Goal: Information Seeking & Learning: Check status

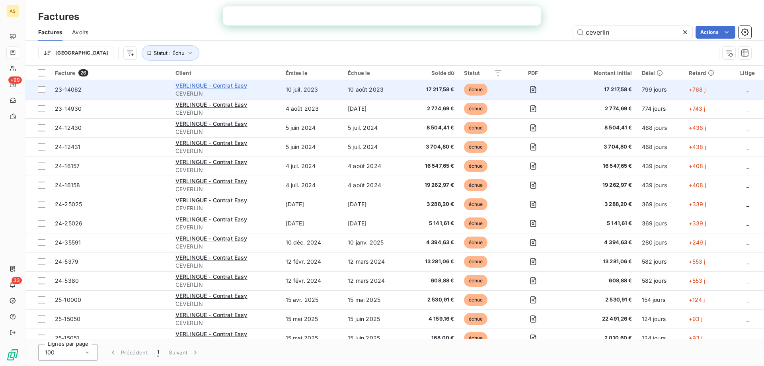
click at [182, 84] on span "VERLINGUE - Contrat Easy" at bounding box center [212, 85] width 72 height 7
drag, startPoint x: 80, startPoint y: 90, endPoint x: 51, endPoint y: 92, distance: 28.8
click at [51, 92] on td "23-14062" at bounding box center [110, 89] width 121 height 19
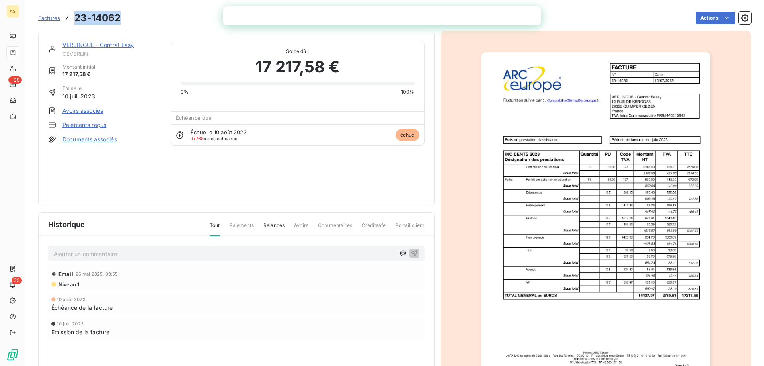
drag, startPoint x: 119, startPoint y: 18, endPoint x: 75, endPoint y: 18, distance: 43.8
click at [75, 18] on h3 "23-14062" at bounding box center [97, 18] width 46 height 14
copy h3 "23-14062"
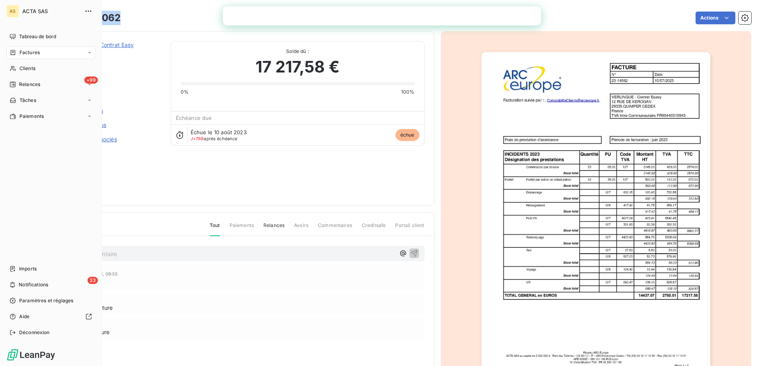
click at [14, 49] on div "Factures" at bounding box center [50, 52] width 89 height 13
click at [10, 53] on icon at bounding box center [13, 52] width 7 height 6
click at [25, 65] on span "Factures" at bounding box center [29, 68] width 20 height 7
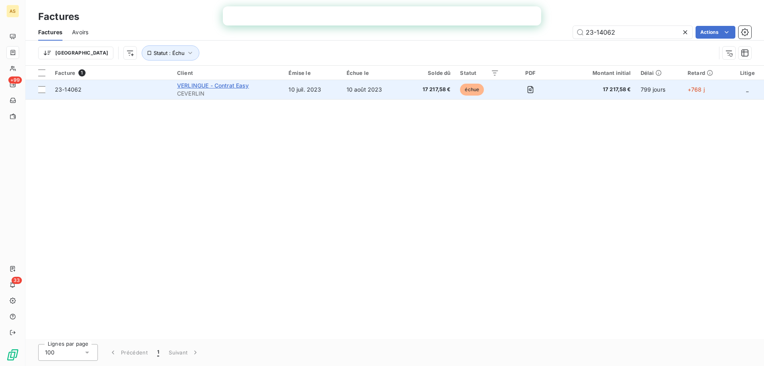
type input "23-14062"
click at [196, 88] on span "VERLINGUE - Contrat Easy" at bounding box center [213, 85] width 72 height 7
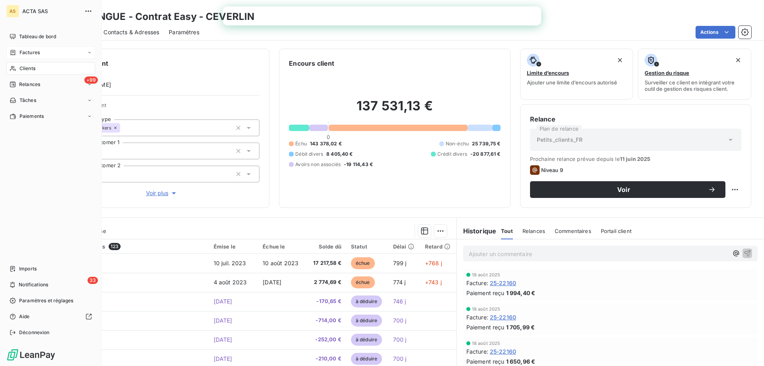
click at [20, 50] on span "Factures" at bounding box center [30, 52] width 20 height 7
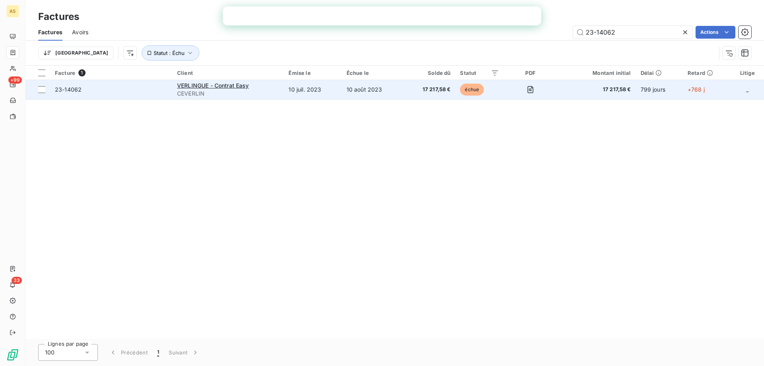
click at [59, 88] on span "23-14062" at bounding box center [68, 89] width 27 height 7
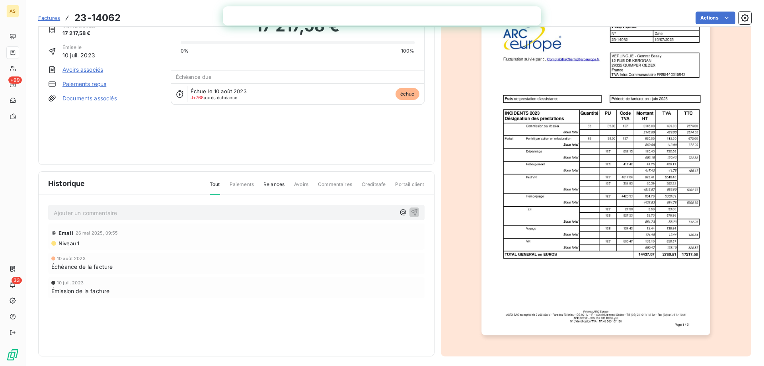
scroll to position [45, 0]
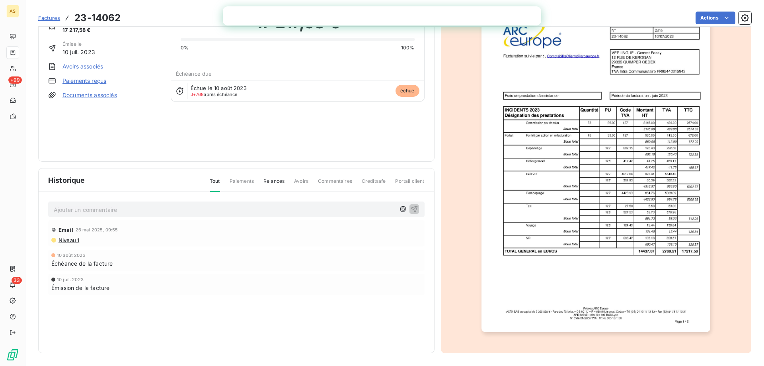
click at [81, 66] on link "Avoirs associés" at bounding box center [83, 67] width 41 height 8
